Goal: Information Seeking & Learning: Learn about a topic

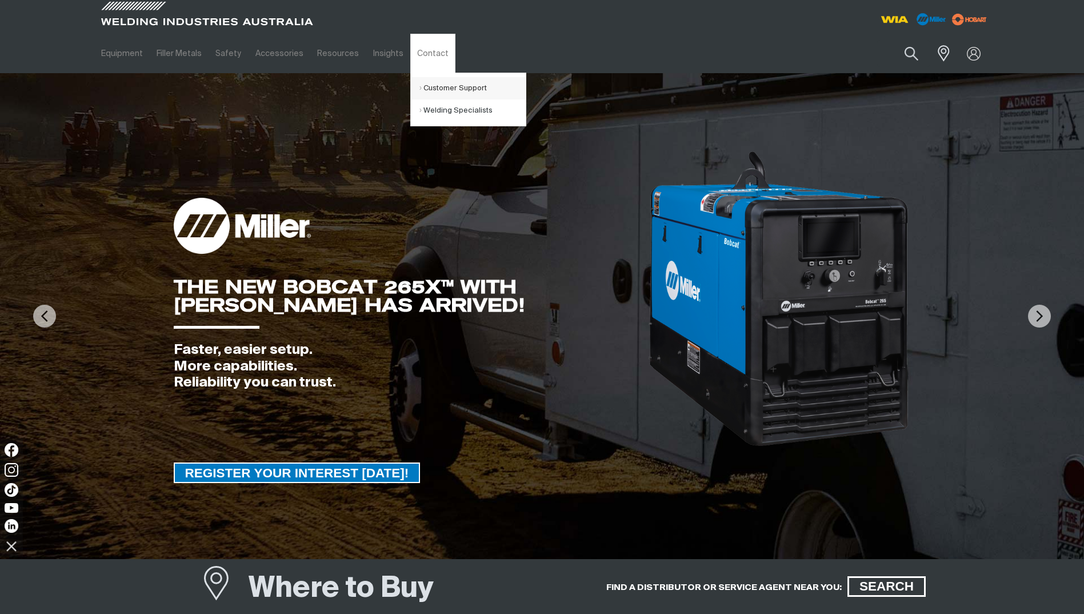
click at [425, 83] on link "Customer Support" at bounding box center [472, 88] width 106 height 22
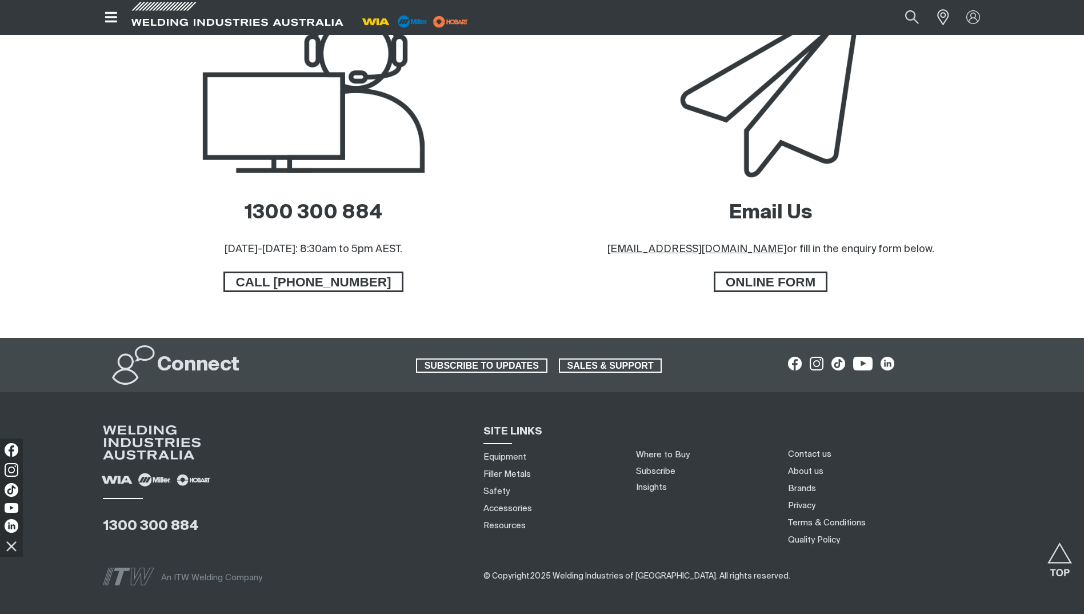
scroll to position [572, 0]
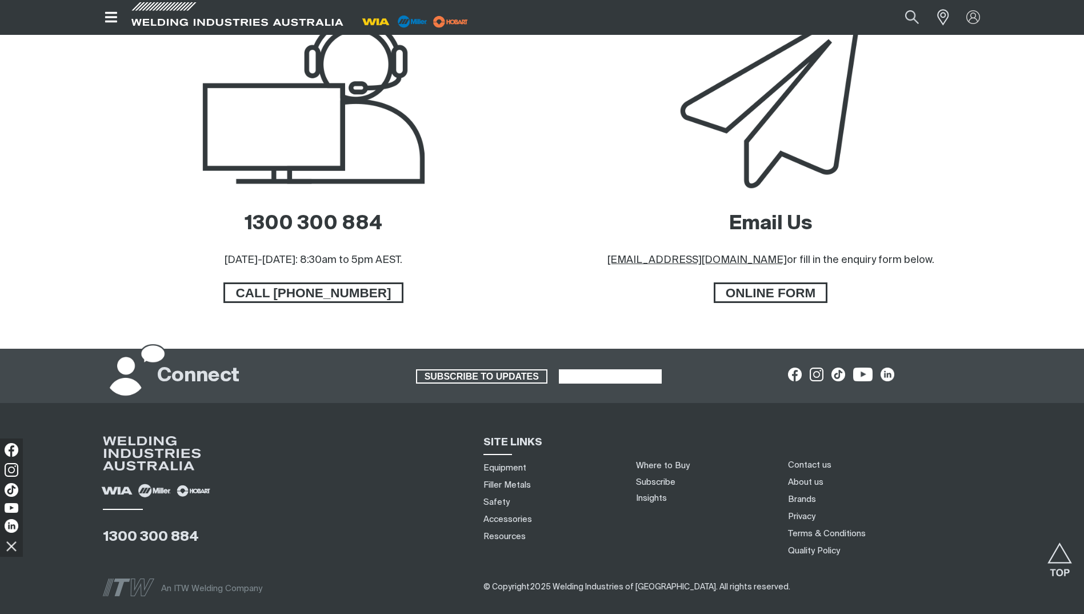
click at [612, 377] on span "SALES & SUPPORT" at bounding box center [610, 376] width 101 height 15
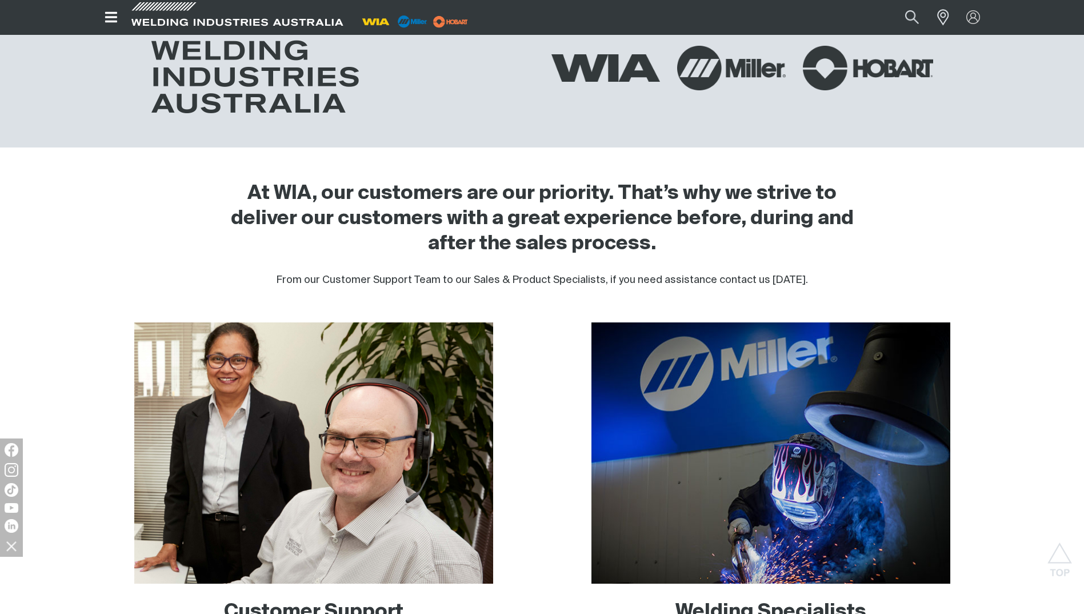
scroll to position [343, 0]
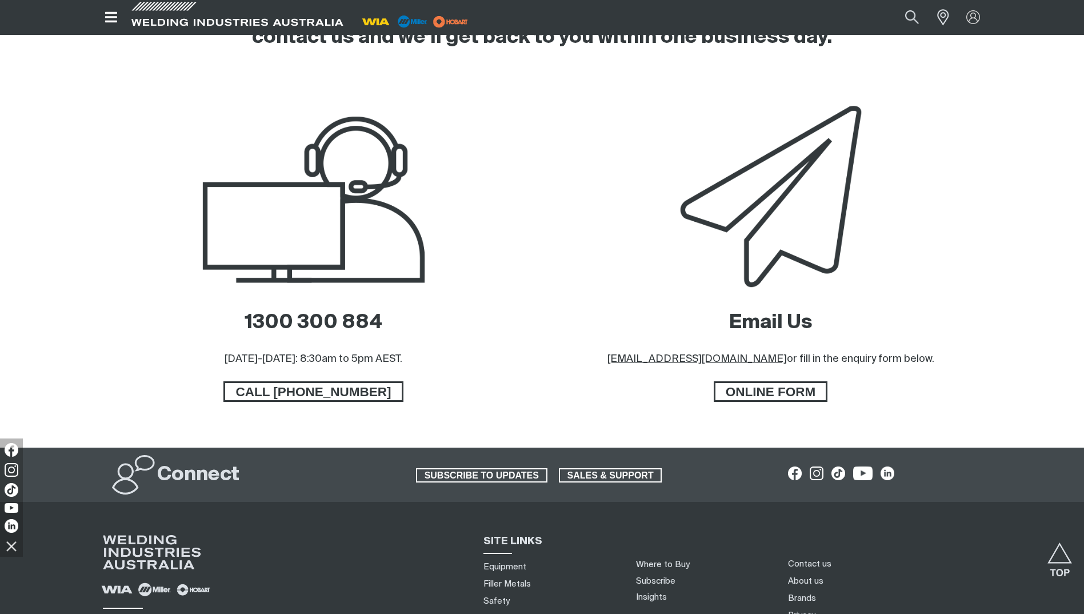
scroll to position [457, 0]
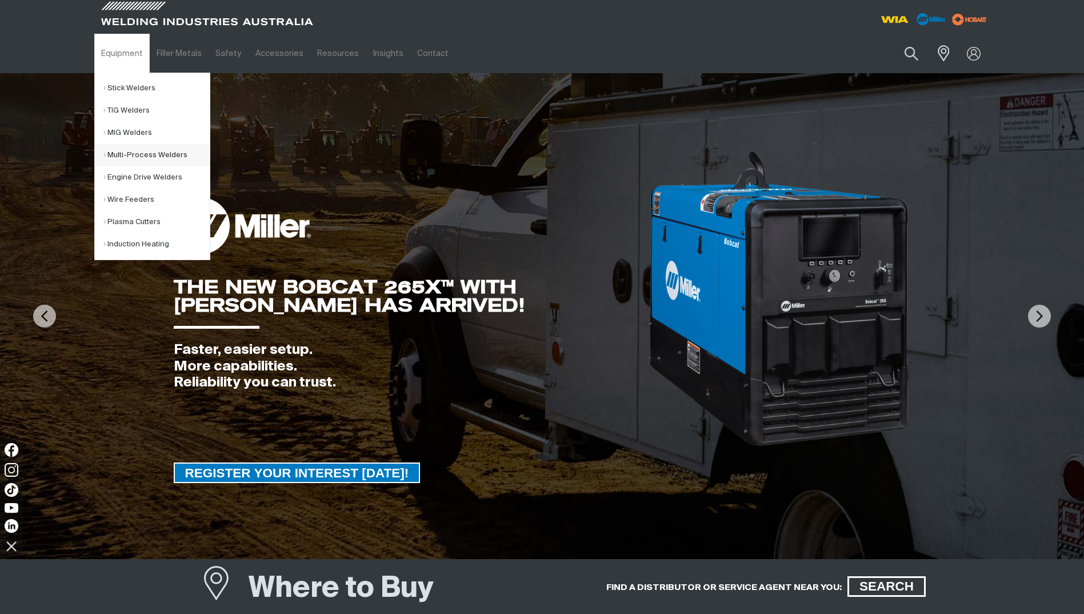
click at [123, 153] on link "Multi-Process Welders" at bounding box center [156, 155] width 106 height 22
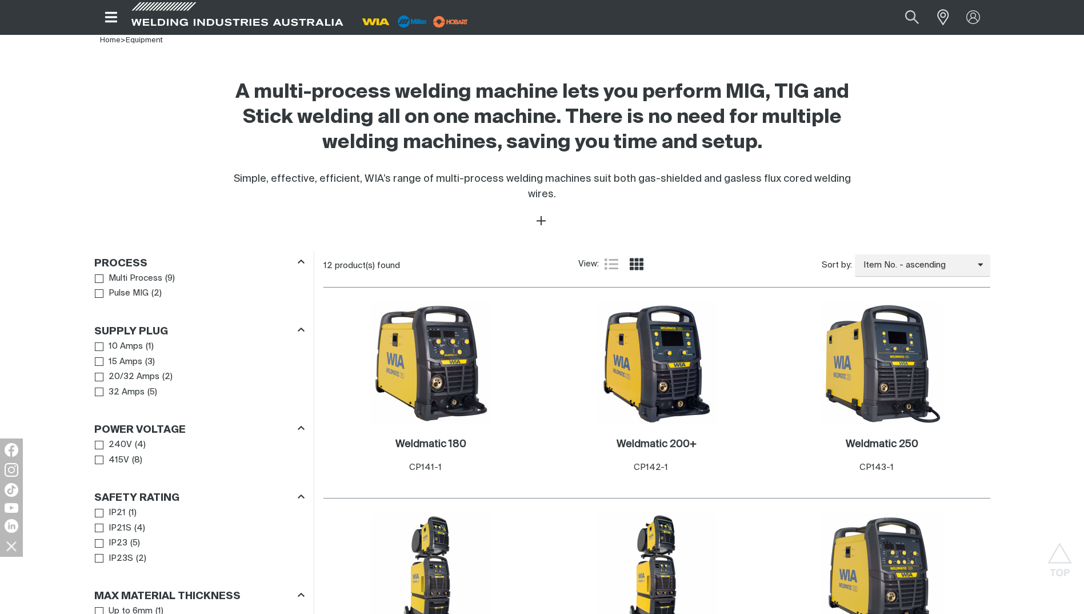
scroll to position [343, 0]
